Goal: Information Seeking & Learning: Learn about a topic

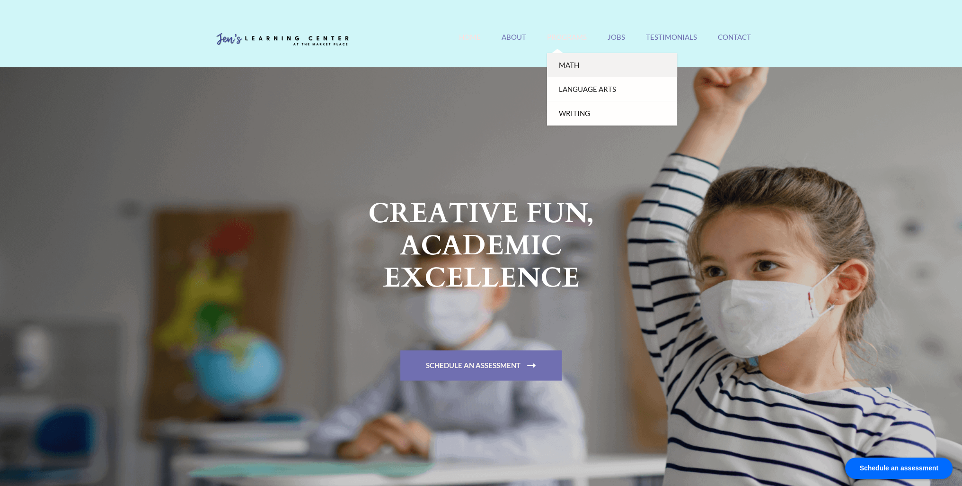
click at [566, 58] on link "Math" at bounding box center [612, 65] width 130 height 24
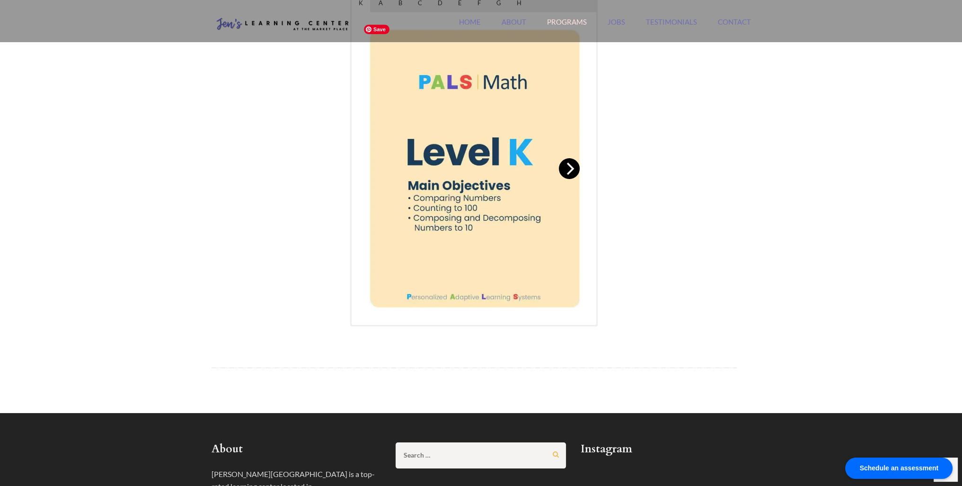
scroll to position [379, 0]
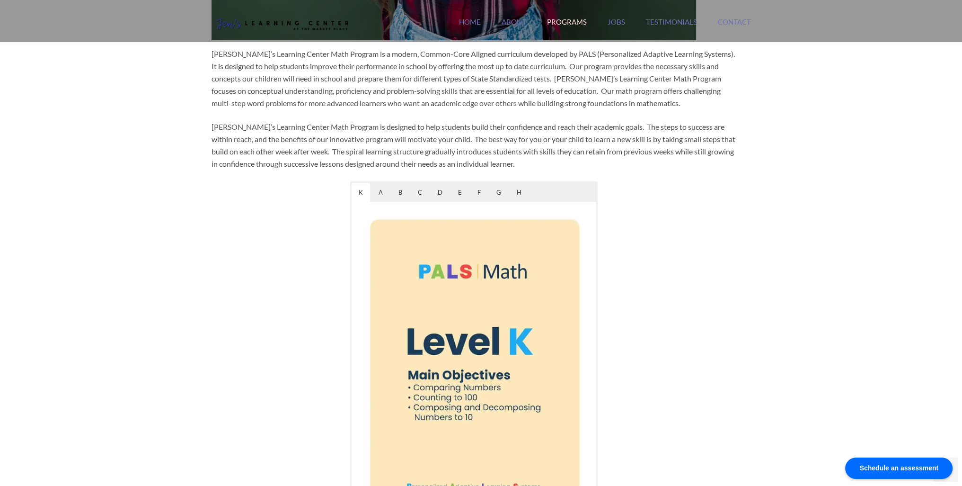
click at [532, 190] on div "K A B C D E F G H" at bounding box center [474, 192] width 245 height 19
click at [516, 193] on span "H" at bounding box center [519, 192] width 19 height 19
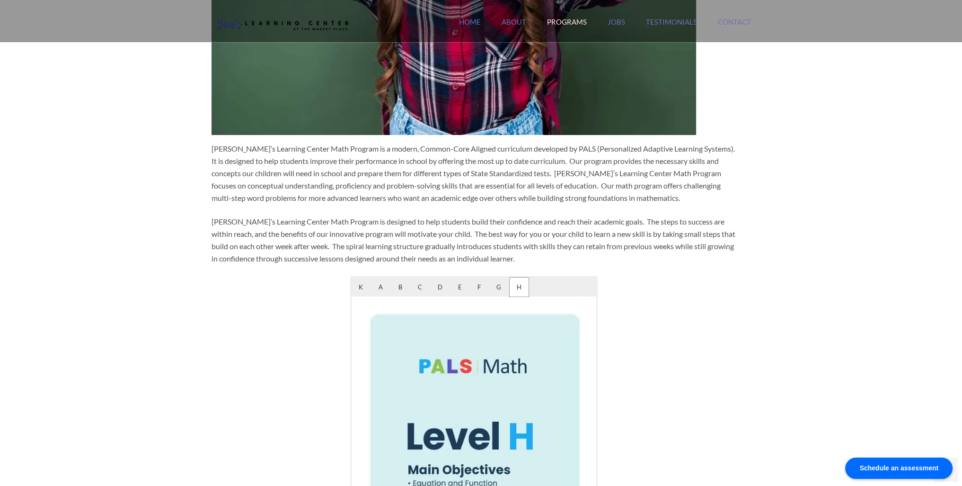
scroll to position [0, 0]
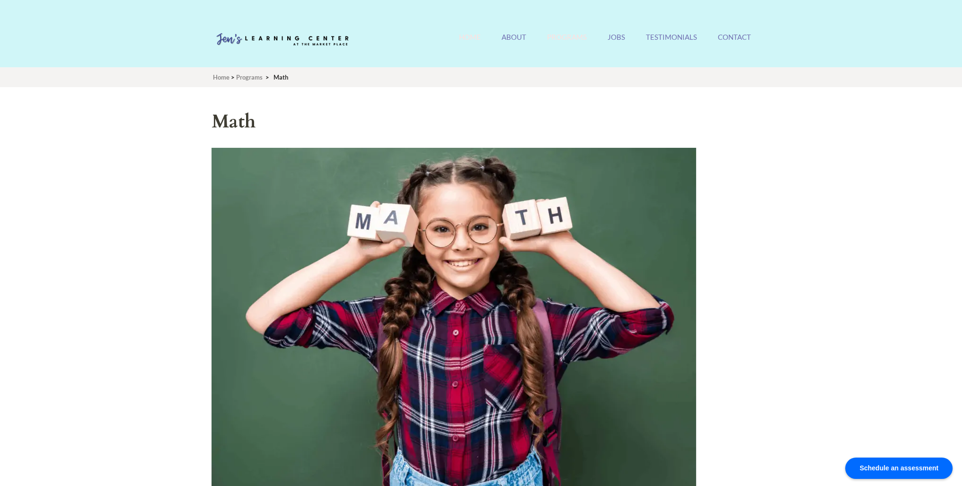
click at [468, 36] on link "Home" at bounding box center [470, 43] width 22 height 20
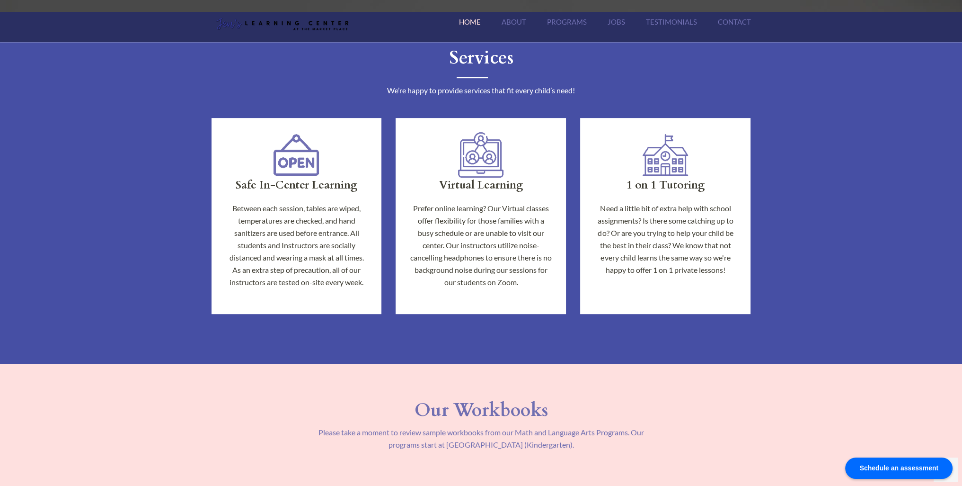
scroll to position [663, 0]
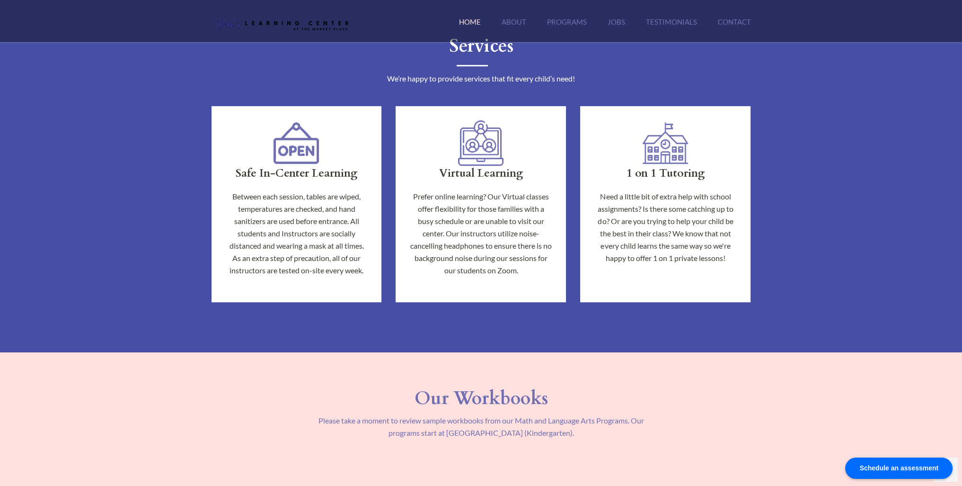
click at [303, 167] on h3 "Safe In-Center Learning" at bounding box center [297, 173] width 142 height 13
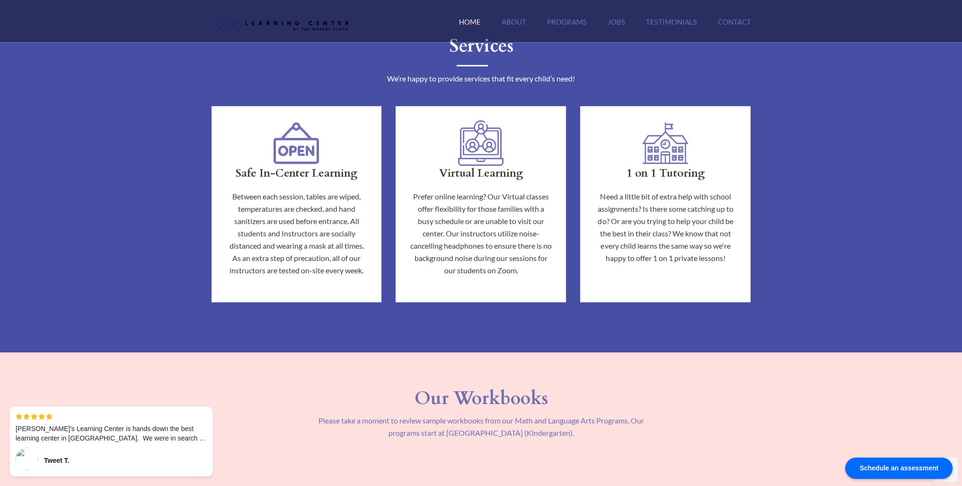
click at [305, 174] on h3 "Safe In-Center Learning" at bounding box center [297, 173] width 142 height 13
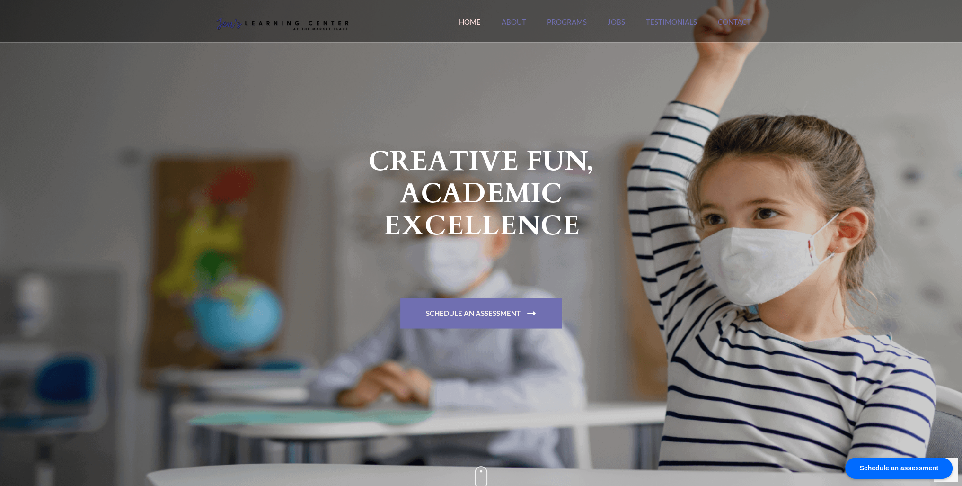
scroll to position [0, 0]
